Goal: Find specific page/section: Find specific page/section

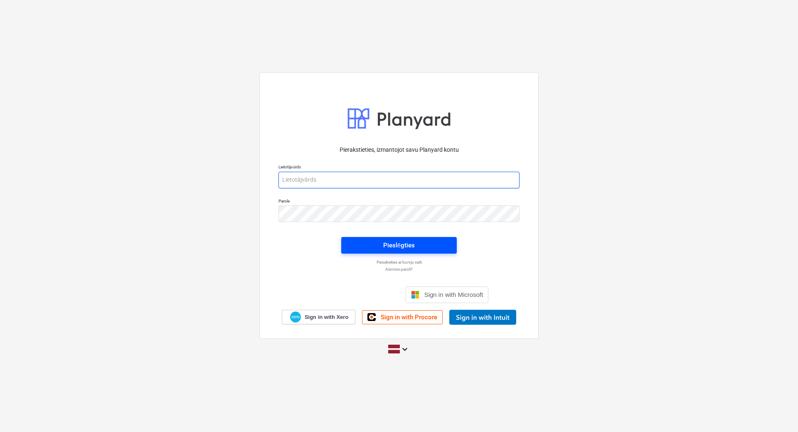
type input "[EMAIL_ADDRESS][PERSON_NAME][DOMAIN_NAME]"
click at [387, 246] on div "Pieslēgties" at bounding box center [399, 245] width 32 height 11
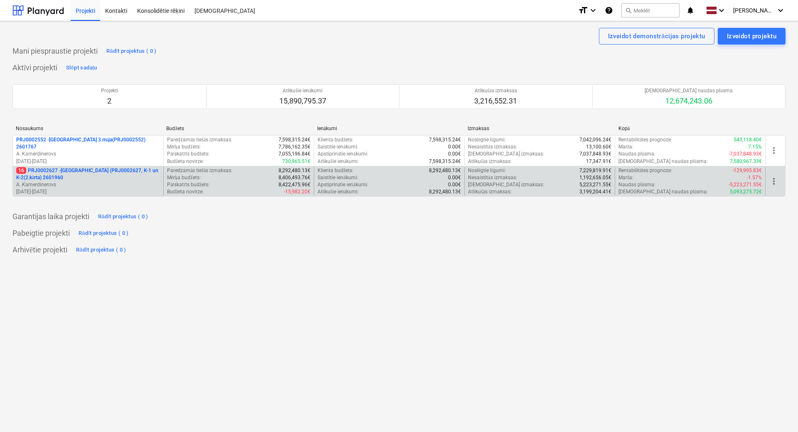
click at [128, 178] on p "16 PRJ0002627 - [GEOGRAPHIC_DATA] (PRJ0002627, K-1 un K-2(2.kārta) 2601960" at bounding box center [88, 174] width 144 height 14
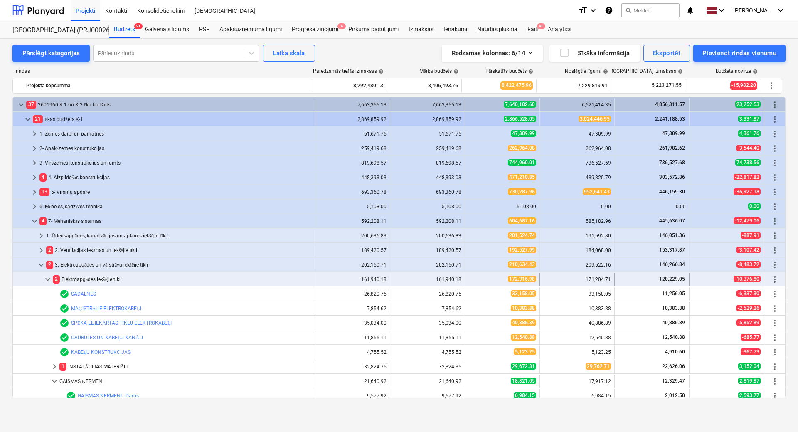
click at [47, 278] on span "keyboard_arrow_down" at bounding box center [48, 279] width 10 height 10
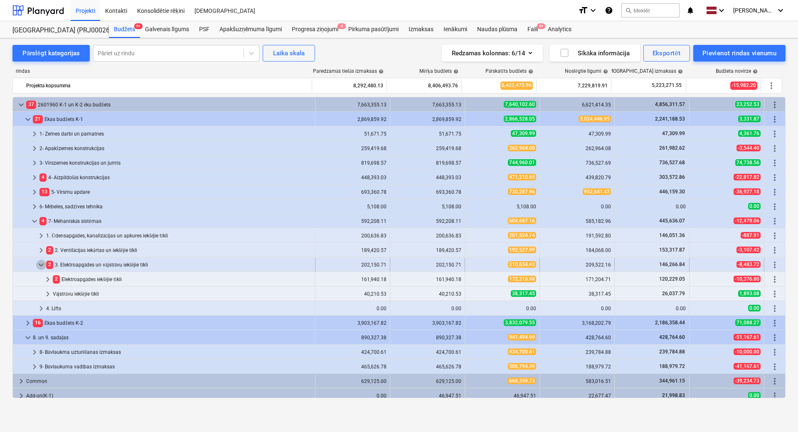
click at [42, 265] on span "keyboard_arrow_down" at bounding box center [41, 265] width 10 height 10
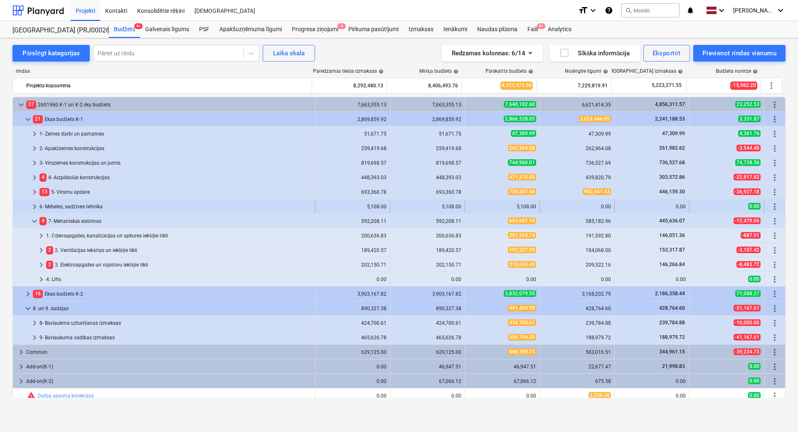
click at [34, 206] on span "keyboard_arrow_right" at bounding box center [34, 206] width 10 height 10
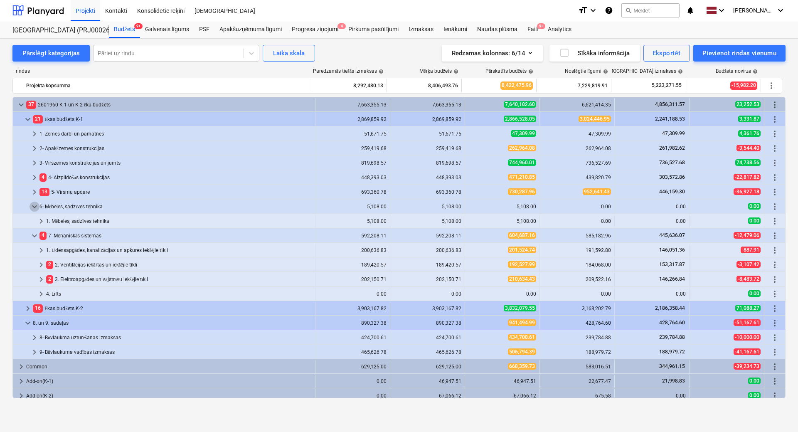
click at [34, 206] on span "keyboard_arrow_down" at bounding box center [34, 206] width 10 height 10
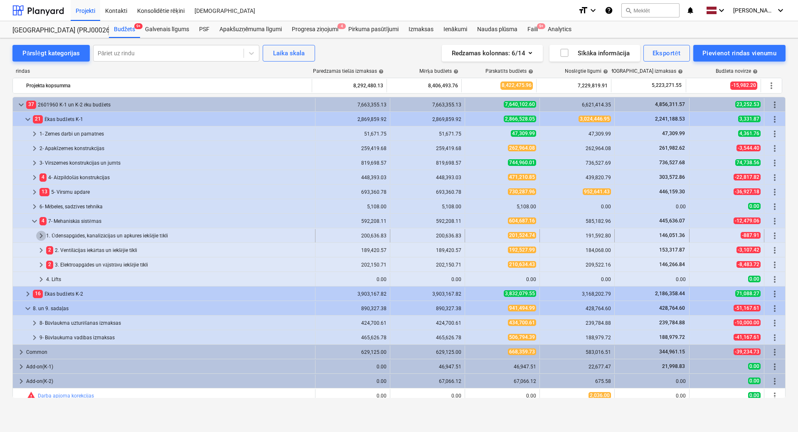
click at [44, 236] on span "keyboard_arrow_right" at bounding box center [41, 236] width 10 height 10
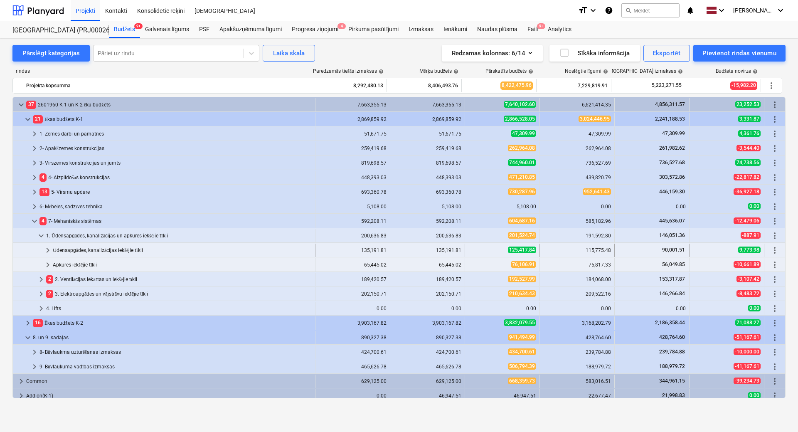
click at [48, 246] on span "keyboard_arrow_right" at bounding box center [48, 250] width 10 height 10
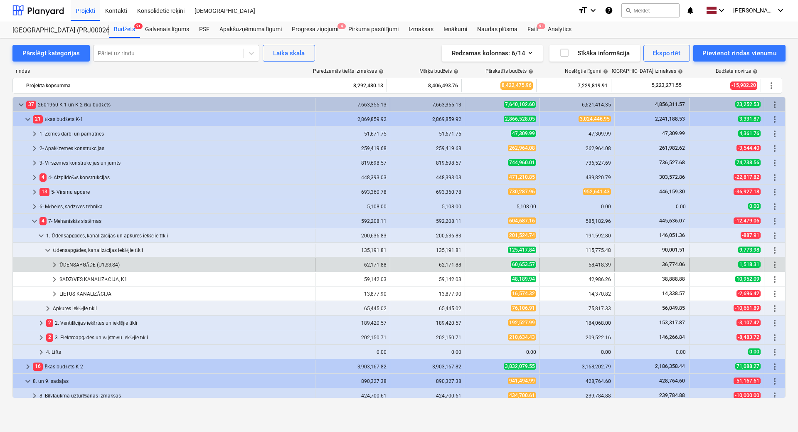
click at [50, 263] on span "keyboard_arrow_right" at bounding box center [54, 265] width 10 height 10
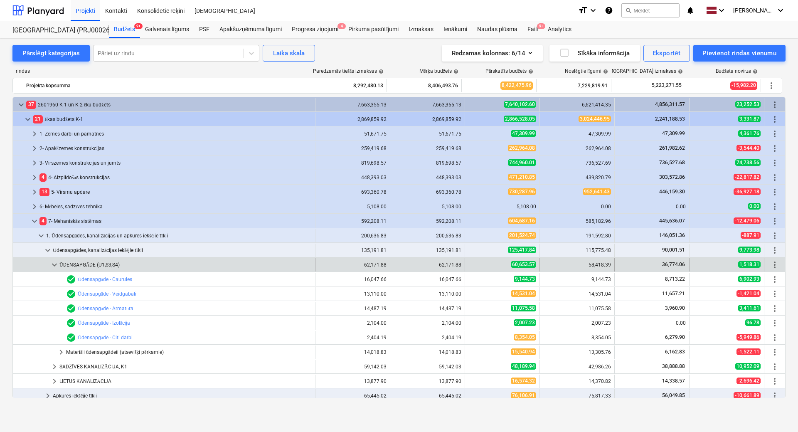
click at [52, 263] on span "keyboard_arrow_down" at bounding box center [54, 265] width 10 height 10
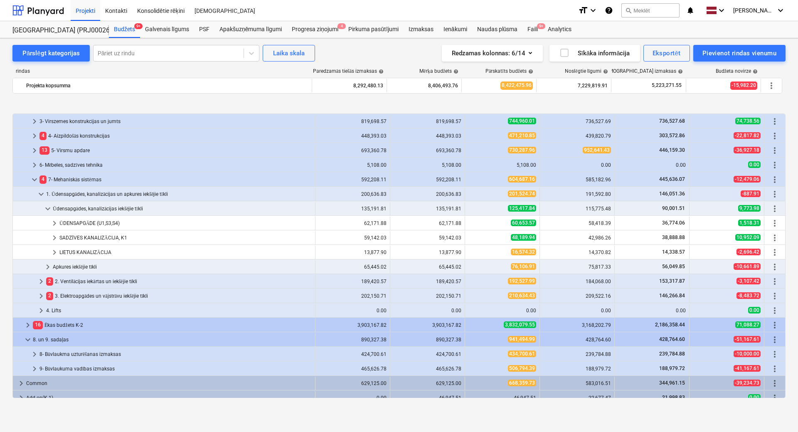
scroll to position [77, 0]
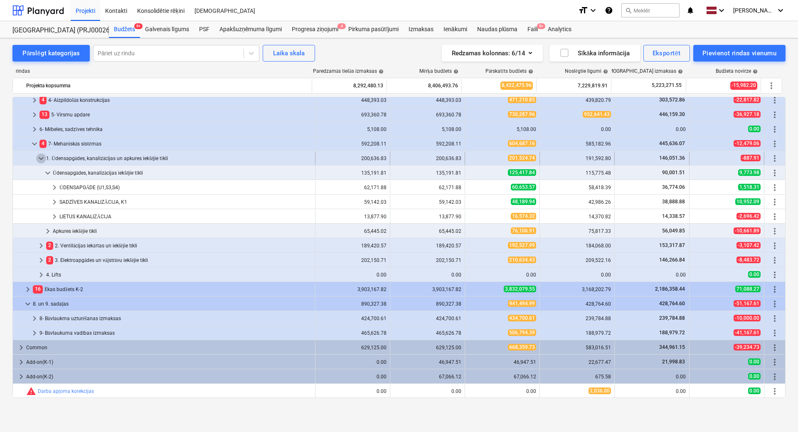
click at [38, 157] on span "keyboard_arrow_down" at bounding box center [41, 158] width 10 height 10
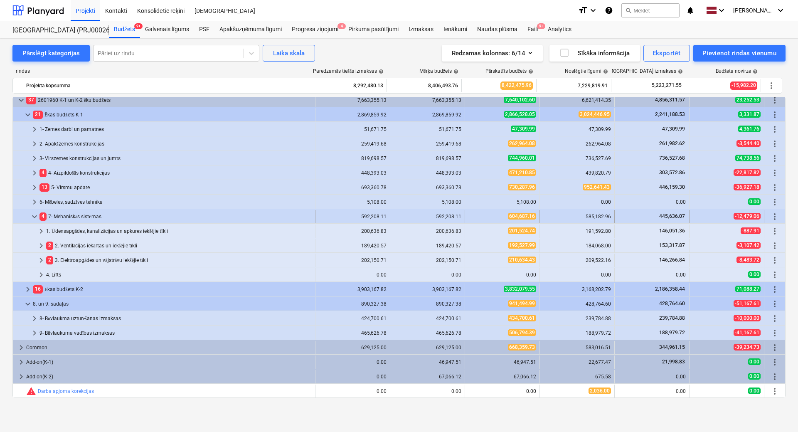
click at [32, 216] on span "keyboard_arrow_down" at bounding box center [34, 216] width 10 height 10
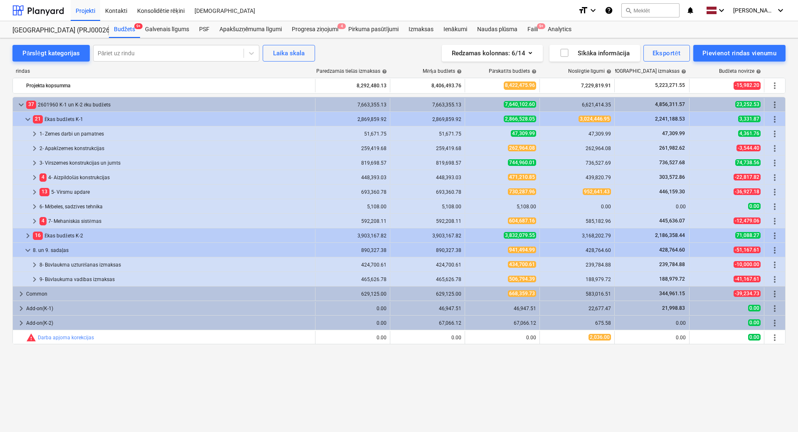
scroll to position [0, 0]
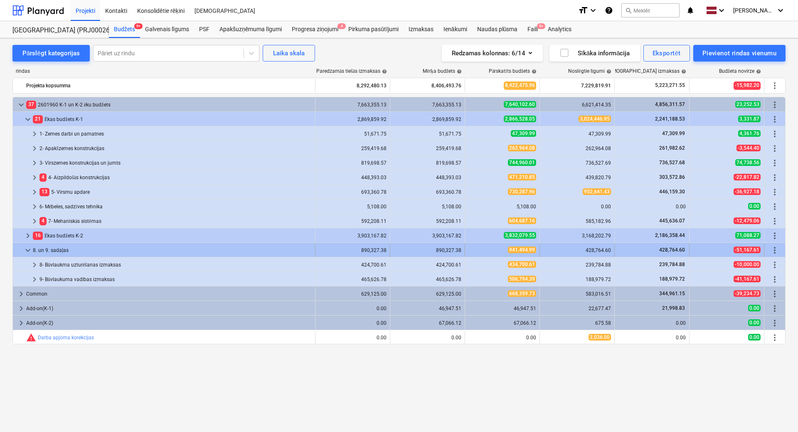
click at [26, 250] on span "keyboard_arrow_down" at bounding box center [28, 250] width 10 height 10
